Goal: Task Accomplishment & Management: Use online tool/utility

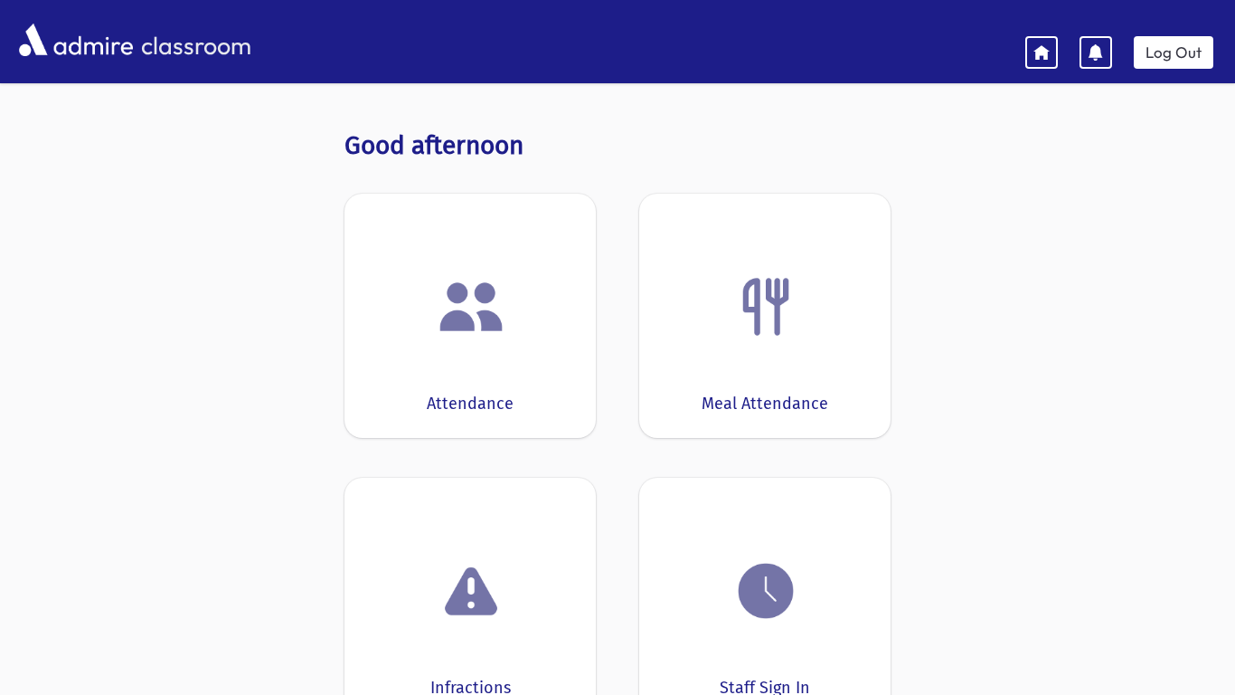
click at [440, 362] on div "Attendance" at bounding box center [470, 316] width 251 height 244
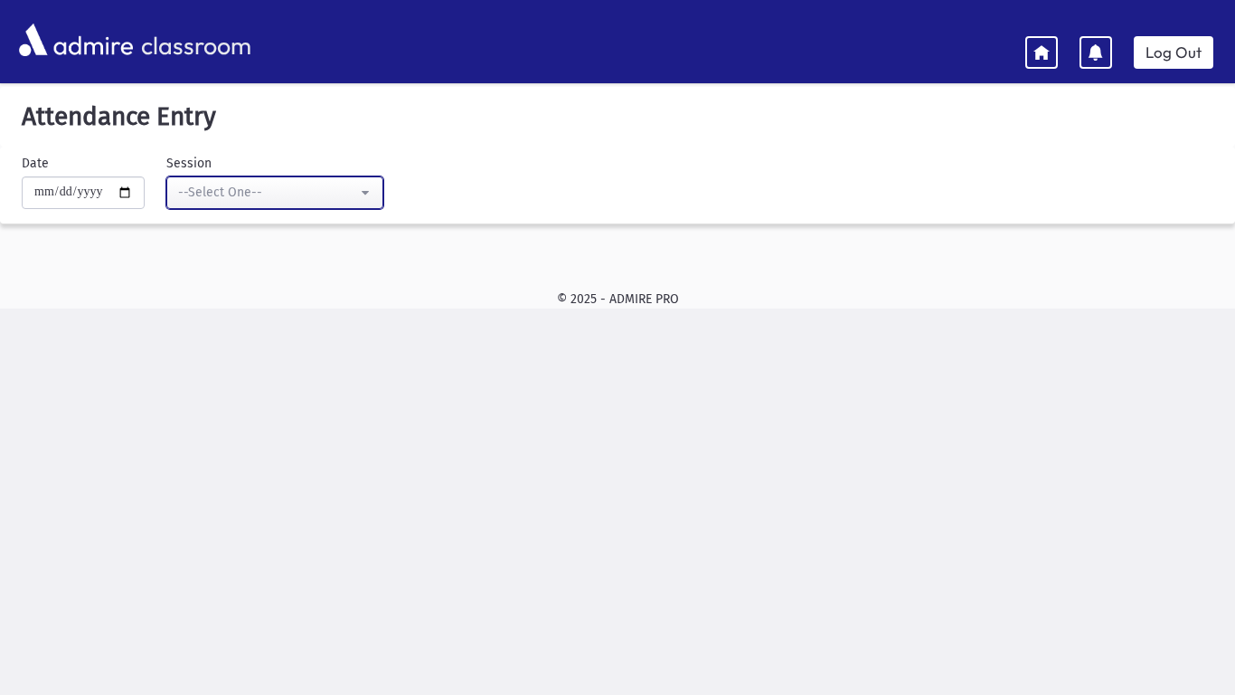
click at [204, 185] on div "--Select One--" at bounding box center [267, 192] width 179 height 19
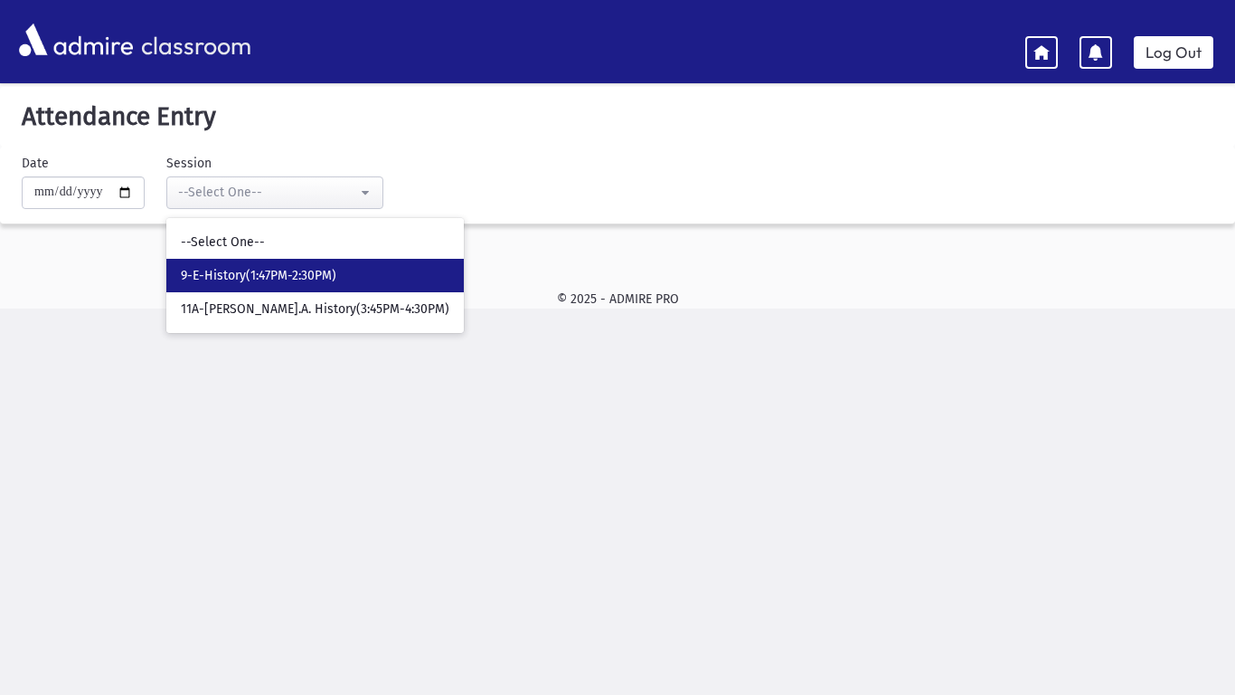
click at [238, 269] on span "9-E-History(1:47PM-2:30PM)" at bounding box center [259, 276] width 156 height 18
select select "*****"
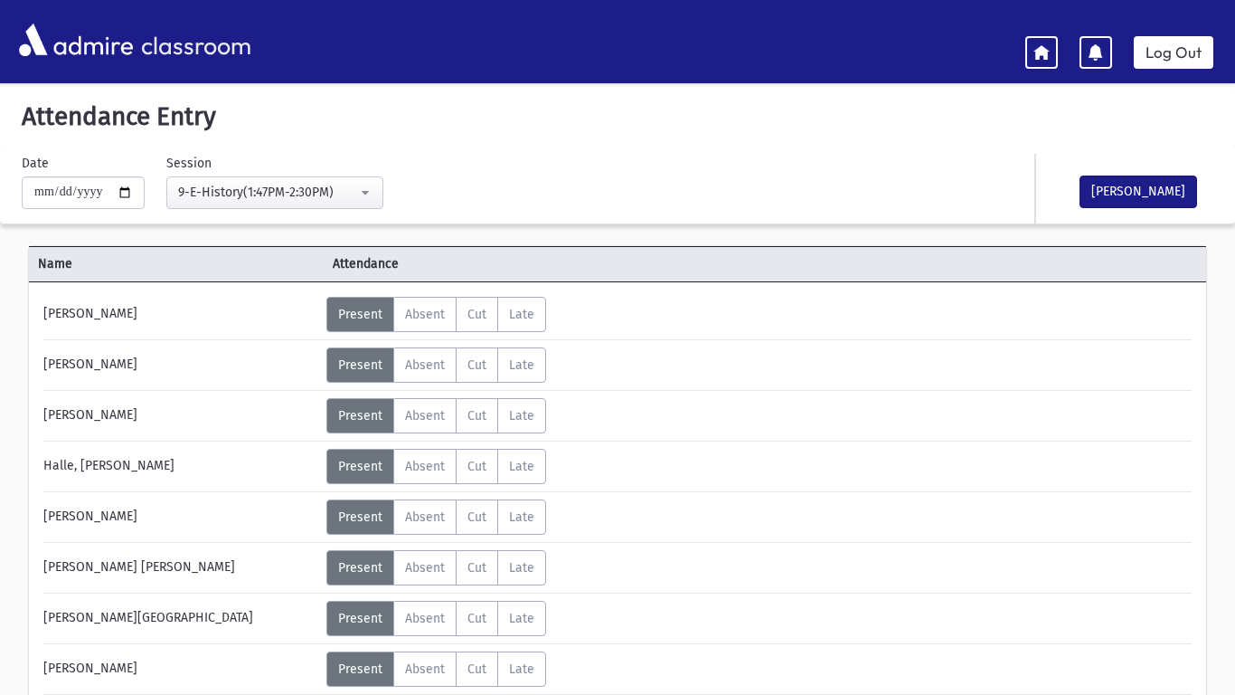
click at [1189, 30] on div "Log Out" at bounding box center [1131, 49] width 210 height 40
click at [1178, 69] on header "classroom Log Out" at bounding box center [617, 41] width 1235 height 83
click at [1174, 63] on link "Log Out" at bounding box center [1174, 52] width 80 height 33
